Goal: Complete application form

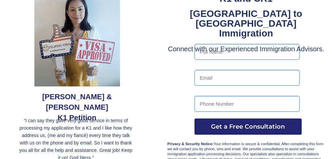
scroll to position [54, 0]
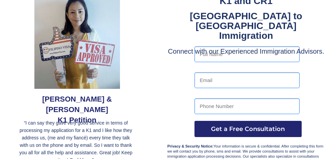
click at [215, 54] on input "text" at bounding box center [247, 54] width 105 height 16
type input "[PERSON_NAME]"
type input "[EMAIL_ADDRESS][DOMAIN_NAME]"
type input "9076455282"
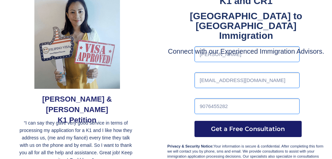
click at [236, 126] on span "Get a Free Consultation" at bounding box center [248, 128] width 107 height 7
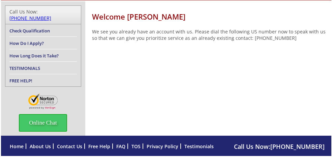
scroll to position [86, 0]
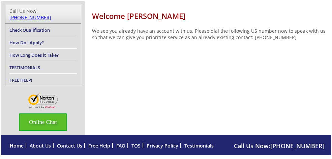
click at [57, 114] on span "Online Chat" at bounding box center [43, 122] width 48 height 18
click at [57, 115] on span "Online Chat" at bounding box center [43, 122] width 48 height 18
click at [45, 115] on span "Online Chat" at bounding box center [43, 122] width 48 height 18
